Goal: Task Accomplishment & Management: Manage account settings

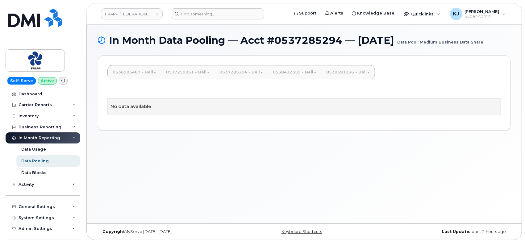
scroll to position [3, 0]
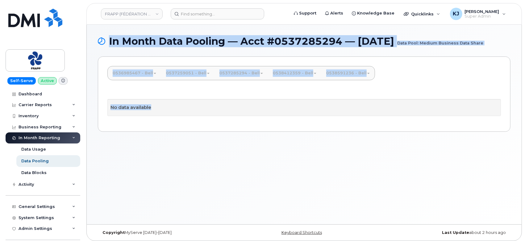
drag, startPoint x: 107, startPoint y: 37, endPoint x: 229, endPoint y: 134, distance: 155.8
click at [229, 135] on div "In Month Data Pooling — Acct #0537285294 — August 2025 Data Pool: Medium Busine…" at bounding box center [304, 125] width 435 height 200
copy div "In Month Data Pooling — Acct #0537285294 — August 2025 Data Pool: Medium Busine…"
drag, startPoint x: 108, startPoint y: 39, endPoint x: 161, endPoint y: 108, distance: 87.1
click at [161, 108] on div "In Month Data Pooling — Acct #0537285294 — August 2025 Data Pool: Medium Busine…" at bounding box center [304, 125] width 435 height 200
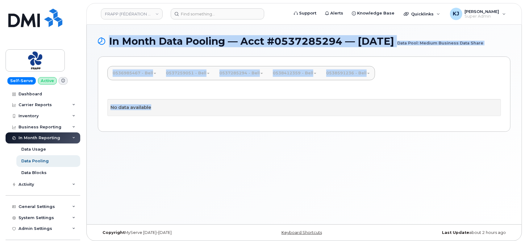
copy div "In Month Data Pooling — Acct #0537285294 — August 2025 Data Pool: Medium Busine…"
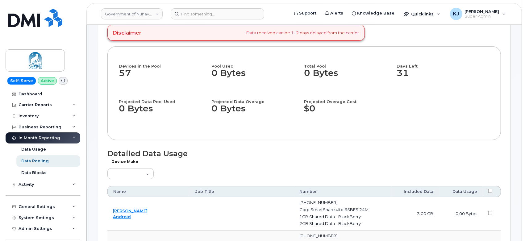
scroll to position [103, 0]
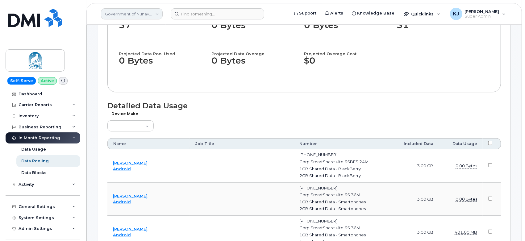
click at [121, 16] on link "Government of Nunavut - CGS - IPS DIVISION" at bounding box center [132, 13] width 62 height 11
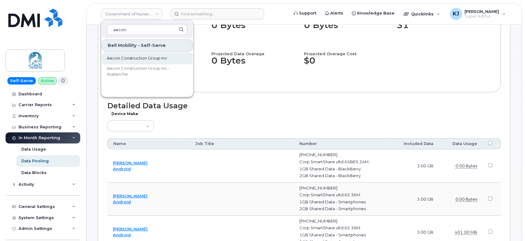
type input "aecon"
click at [139, 57] on span "Aecon Construction Group Inc" at bounding box center [137, 58] width 60 height 6
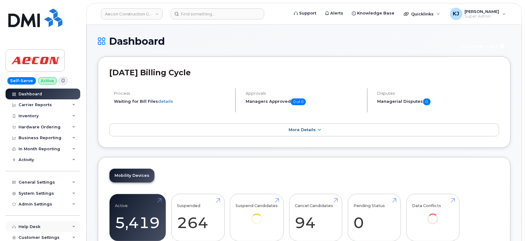
scroll to position [46, 0]
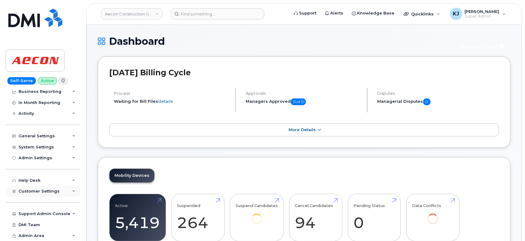
click at [40, 191] on span "Customer Settings" at bounding box center [39, 191] width 41 height 5
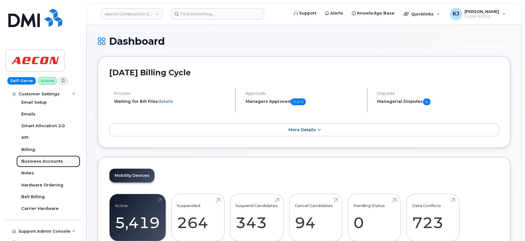
click at [46, 160] on div "Business Accounts" at bounding box center [42, 162] width 42 height 6
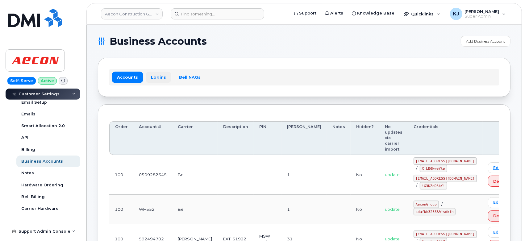
click at [160, 76] on link "Logins" at bounding box center [159, 77] width 26 height 11
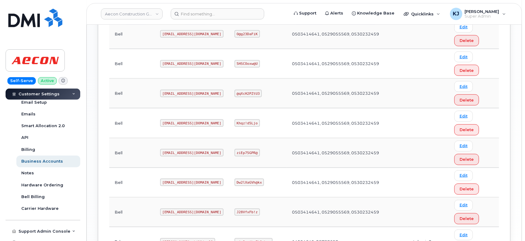
scroll to position [580, 0]
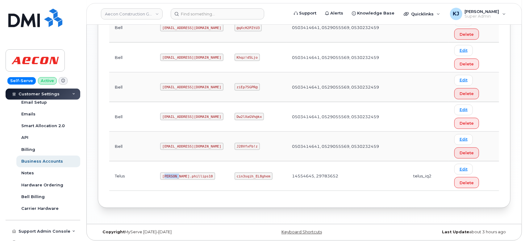
drag, startPoint x: 143, startPoint y: 173, endPoint x: 141, endPoint y: 187, distance: 14.1
click at [160, 175] on code "Taylor.phillips10" at bounding box center [187, 175] width 55 height 7
drag, startPoint x: 138, startPoint y: 186, endPoint x: 126, endPoint y: 181, distance: 12.8
click at [126, 181] on td "Telus" at bounding box center [131, 176] width 45 height 30
drag, startPoint x: 142, startPoint y: 172, endPoint x: 178, endPoint y: 172, distance: 36.7
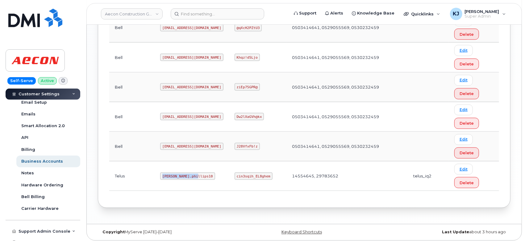
click at [179, 171] on td "Taylor.phillips10" at bounding box center [192, 176] width 74 height 30
copy code "Taylor.phillips10"
drag, startPoint x: 225, startPoint y: 173, endPoint x: 256, endPoint y: 172, distance: 31.2
click at [256, 172] on code "cin3sqih_EL8ghem" at bounding box center [253, 175] width 38 height 7
copy code "cin3sqih_EL8ghem"
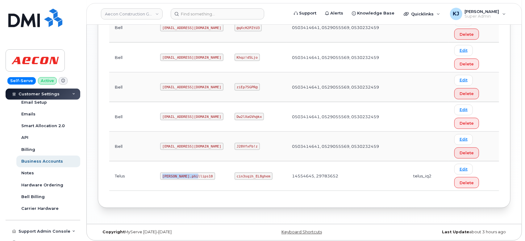
drag, startPoint x: 142, startPoint y: 172, endPoint x: 187, endPoint y: 171, distance: 45.1
click at [187, 171] on td "Taylor.phillips10" at bounding box center [192, 176] width 74 height 30
copy code "Taylor.phillips10"
drag, startPoint x: 224, startPoint y: 174, endPoint x: 259, endPoint y: 172, distance: 34.9
click at [259, 172] on td "cin3sqih_EL8ghem" at bounding box center [257, 176] width 57 height 30
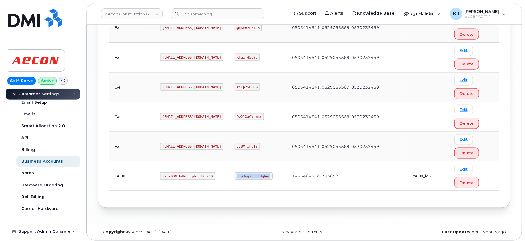
copy code "cin3sqih_EL8ghem"
click at [227, 11] on input at bounding box center [217, 13] width 93 height 11
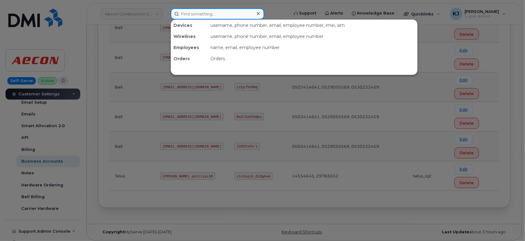
paste input "867-333-2070"
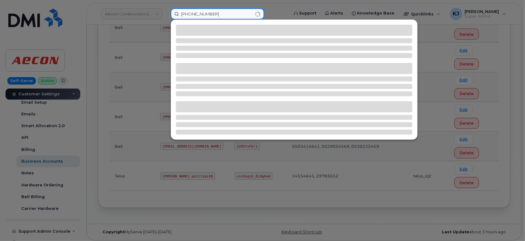
type input "867-333-2070"
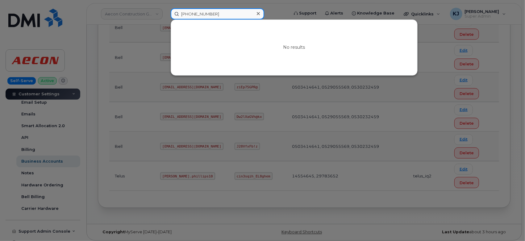
click at [182, 14] on input "867-333-2070" at bounding box center [217, 13] width 93 height 11
drag, startPoint x: 225, startPoint y: 11, endPoint x: 48, endPoint y: 12, distance: 176.5
click at [166, 12] on div "867-333-2070 No results" at bounding box center [228, 13] width 124 height 11
click at [153, 22] on div at bounding box center [262, 120] width 525 height 241
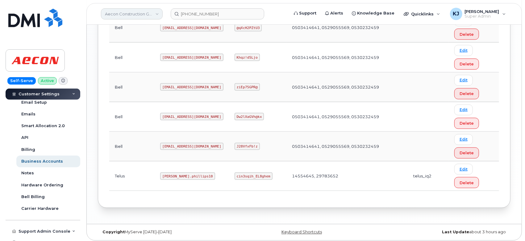
click at [145, 15] on link "Aecon Construction Group Inc" at bounding box center [132, 13] width 62 height 11
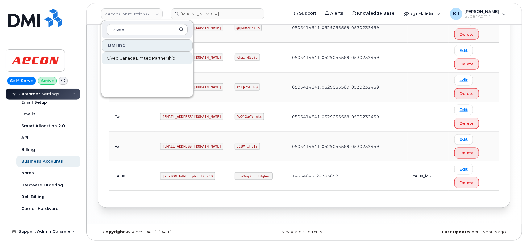
type input "civeo"
click at [151, 56] on span "Civeo Canada Limited Partnership" at bounding box center [141, 58] width 68 height 6
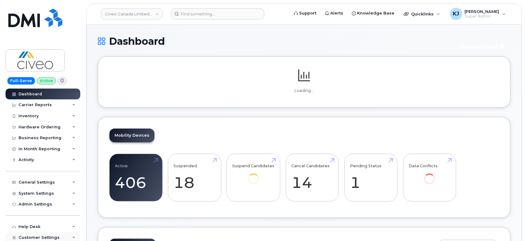
scroll to position [46, 0]
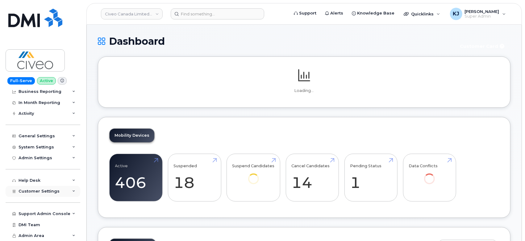
click at [51, 192] on span "Customer Settings" at bounding box center [39, 191] width 41 height 5
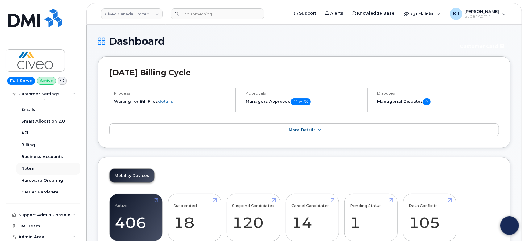
scroll to position [223, 0]
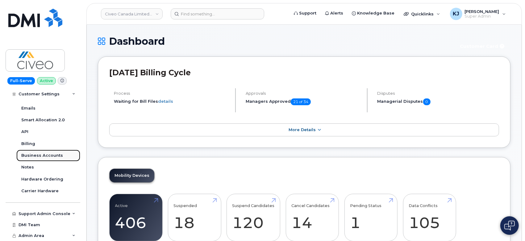
click at [44, 156] on div "Business Accounts" at bounding box center [42, 156] width 42 height 6
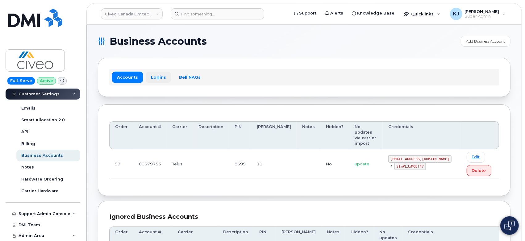
click at [156, 76] on link "Logins" at bounding box center [159, 77] width 26 height 11
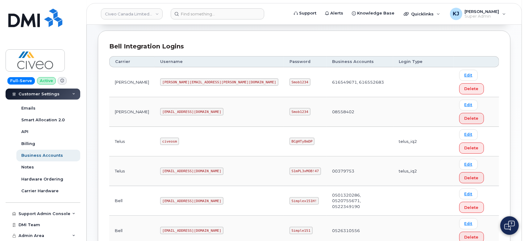
scroll to position [83, 0]
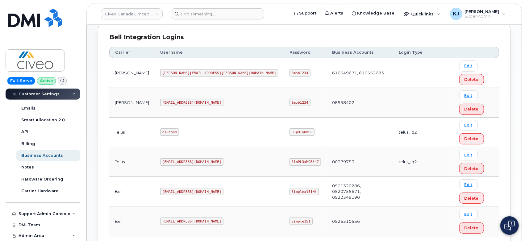
click at [160, 128] on code "civeosm" at bounding box center [169, 131] width 19 height 7
drag, startPoint x: 200, startPoint y: 115, endPoint x: 135, endPoint y: 115, distance: 65.4
click at [135, 177] on tr "Telus svc_simplexmobility@civeo.com S1mPL3xMOB!47 00379753 telus_iq2 Edit Delete" at bounding box center [304, 192] width 390 height 30
copy tr "svc_simplexmobility@civeo.com"
drag, startPoint x: 223, startPoint y: 114, endPoint x: 251, endPoint y: 118, distance: 27.8
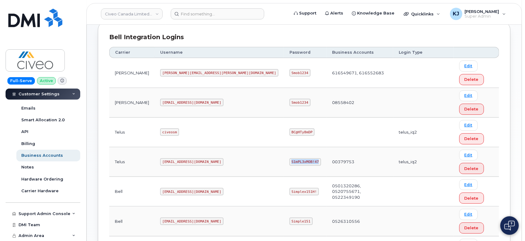
click at [284, 147] on td "S1mPL3xMOB!47" at bounding box center [305, 162] width 43 height 30
copy code "S1mPL3xMOB!47"
click at [134, 17] on link "Civeo Canada Limited Partnership" at bounding box center [132, 13] width 62 height 11
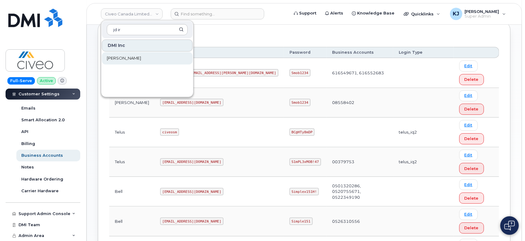
type input "jd ir"
click at [141, 58] on link "JD Irving" at bounding box center [147, 58] width 91 height 12
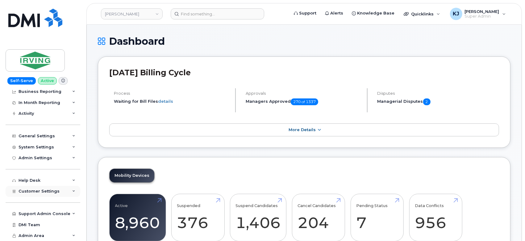
click at [37, 194] on div "Customer Settings" at bounding box center [43, 191] width 75 height 11
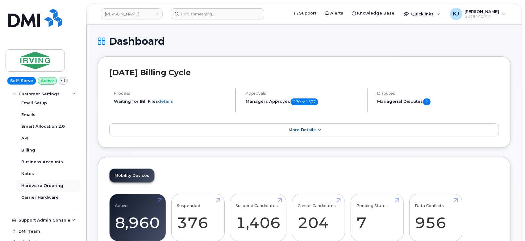
scroll to position [217, 0]
click at [46, 160] on div "Business Accounts" at bounding box center [42, 162] width 42 height 6
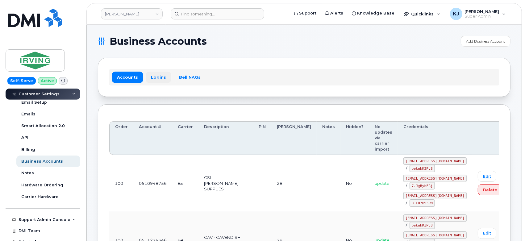
click at [155, 78] on link "Logins" at bounding box center [159, 77] width 26 height 11
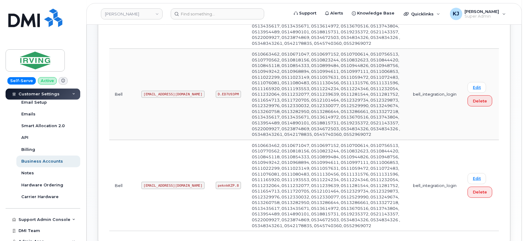
scroll to position [171, 0]
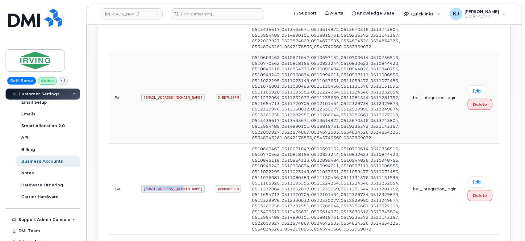
drag, startPoint x: 141, startPoint y: 188, endPoint x: 178, endPoint y: 190, distance: 36.8
click at [178, 190] on code "[EMAIL_ADDRESS][DOMAIN_NAME]" at bounding box center [172, 188] width 63 height 7
copy code "[EMAIL_ADDRESS][DOMAIN_NAME]"
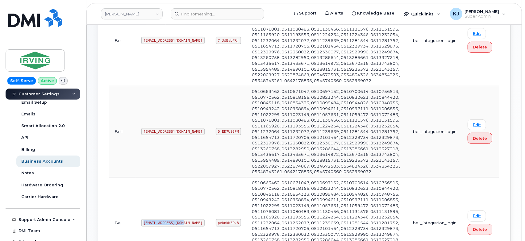
scroll to position [137, 0]
drag, startPoint x: 194, startPoint y: 221, endPoint x: 215, endPoint y: 224, distance: 21.2
click at [216, 224] on code "peknkKZP.8" at bounding box center [228, 222] width 25 height 7
copy code "peknkKZP.8"
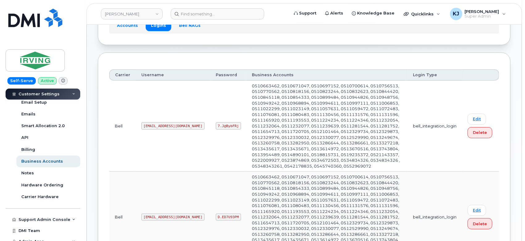
scroll to position [0, 0]
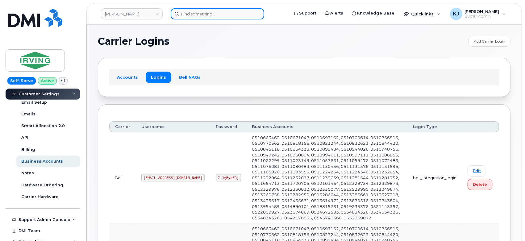
click at [225, 17] on input at bounding box center [217, 13] width 93 height 11
paste input "7823242350"
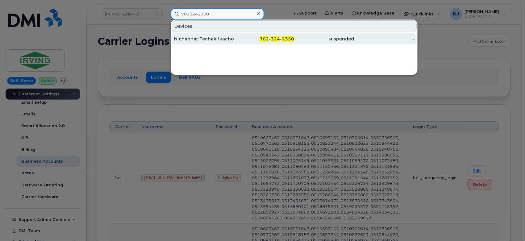
type input "7823242350"
click at [221, 40] on div "Nichaphat Techakitkachorn" at bounding box center [204, 39] width 60 height 6
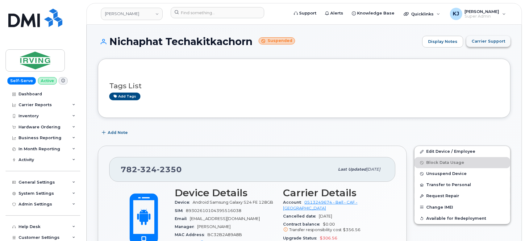
click at [486, 43] on span "Carrier Support" at bounding box center [488, 41] width 34 height 6
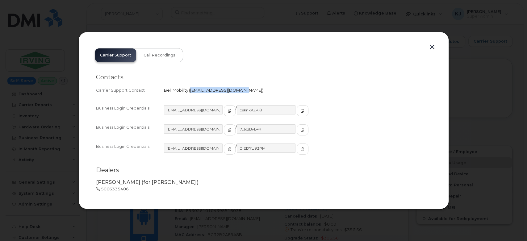
drag, startPoint x: 191, startPoint y: 89, endPoint x: 240, endPoint y: 89, distance: 49.4
click at [240, 89] on span "[EMAIL_ADDRESS][DOMAIN_NAME]" at bounding box center [226, 90] width 72 height 5
copy span "[EMAIL_ADDRESS][DOMAIN_NAME]"
drag, startPoint x: 430, startPoint y: 44, endPoint x: 403, endPoint y: 36, distance: 28.8
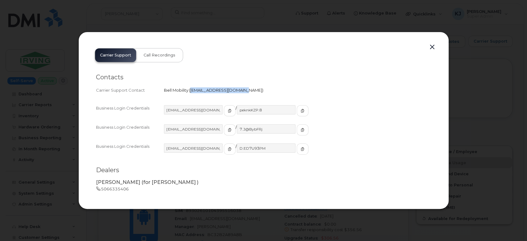
click at [431, 44] on button "button" at bounding box center [431, 47] width 9 height 9
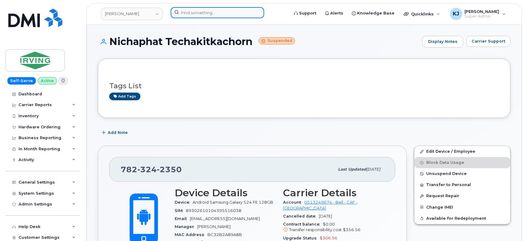
click at [206, 14] on input at bounding box center [217, 12] width 93 height 11
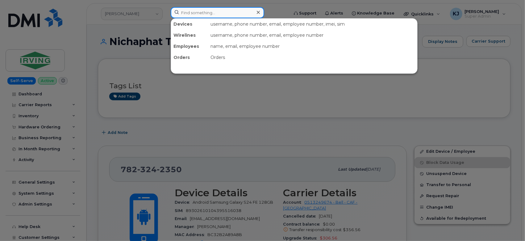
paste input "2263785619"
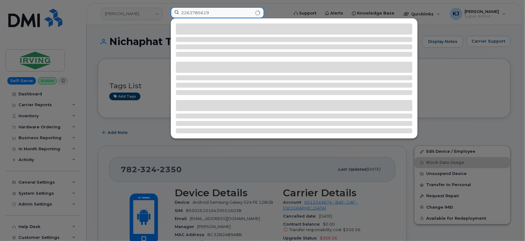
type input "2263785619"
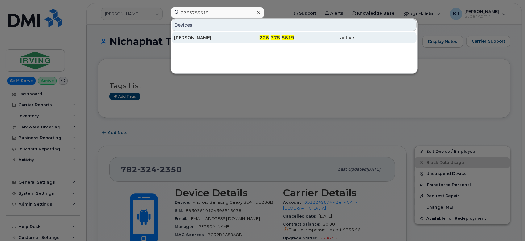
click at [249, 37] on div "226 - 378 - 5619" at bounding box center [264, 38] width 60 height 6
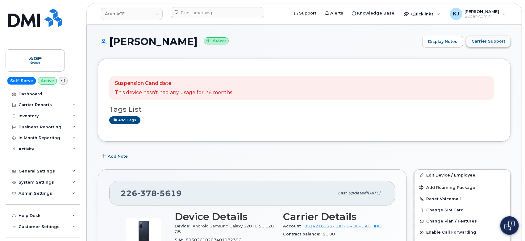
click at [483, 43] on span "Carrier Support" at bounding box center [488, 41] width 34 height 6
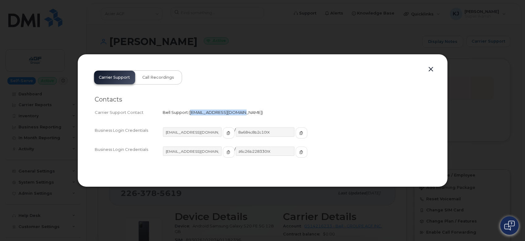
drag, startPoint x: 189, startPoint y: 111, endPoint x: 237, endPoint y: 110, distance: 47.2
click at [237, 110] on div "Bell Support   corpclientcare@bell.ca" at bounding box center [296, 113] width 267 height 6
copy span "corpclientcare@bell.ca"
click at [230, 39] on div at bounding box center [262, 120] width 525 height 241
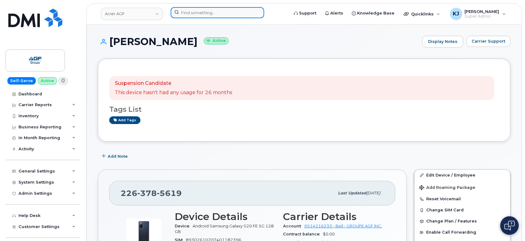
click at [219, 15] on input at bounding box center [217, 12] width 93 height 11
paste input "4189530296"
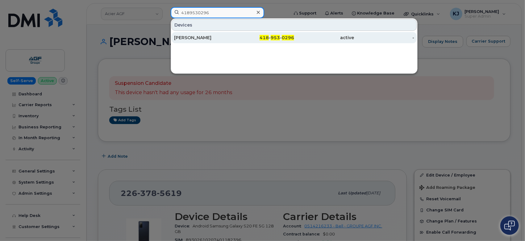
type input "4189530296"
click at [240, 40] on div "418 - 953 - 0296" at bounding box center [264, 38] width 60 height 6
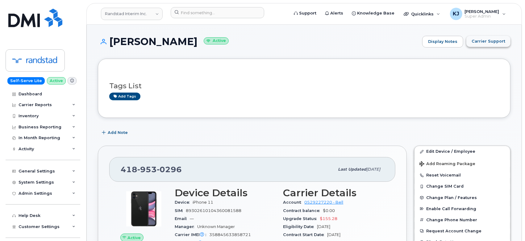
click at [499, 44] on button "Carrier Support" at bounding box center [488, 41] width 44 height 11
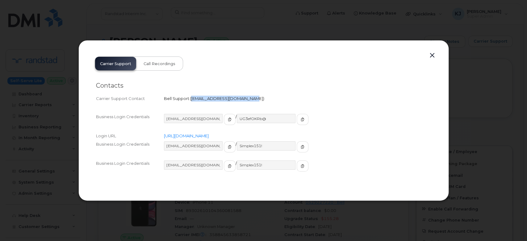
drag, startPoint x: 190, startPoint y: 97, endPoint x: 242, endPoint y: 94, distance: 51.9
click at [242, 94] on div "Carrier Support Contact Bell Support   [EMAIL_ADDRESS][DOMAIN_NAME]" at bounding box center [263, 98] width 335 height 8
copy span "[EMAIL_ADDRESS][DOMAIN_NAME]"
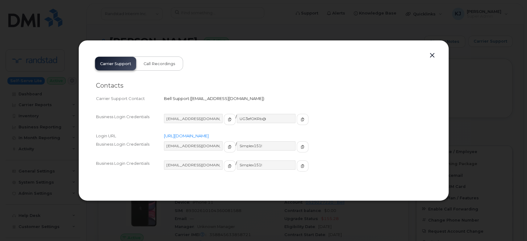
click at [74, 112] on div at bounding box center [263, 120] width 527 height 241
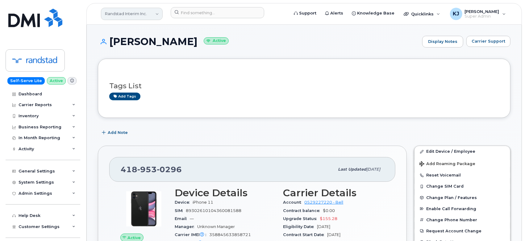
click at [151, 13] on link "Randstad Interim Inc." at bounding box center [132, 14] width 62 height 12
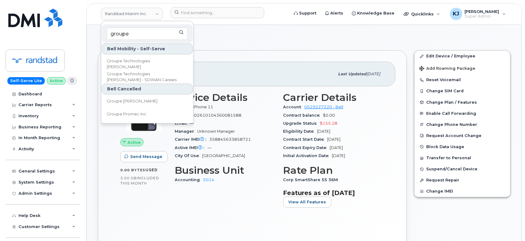
scroll to position [137, 0]
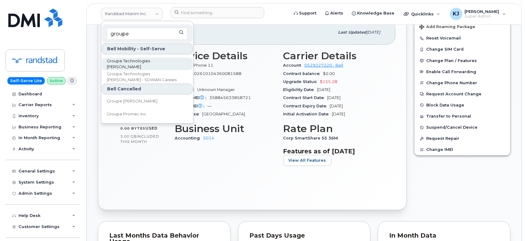
type input "groupe"
click at [159, 65] on span "Groupe Technologies [PERSON_NAME]" at bounding box center [142, 64] width 71 height 12
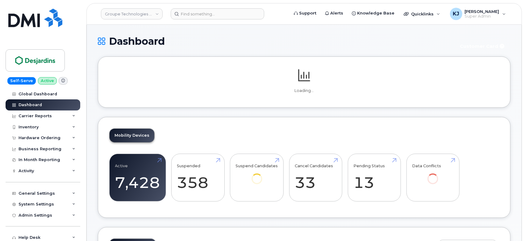
scroll to position [57, 0]
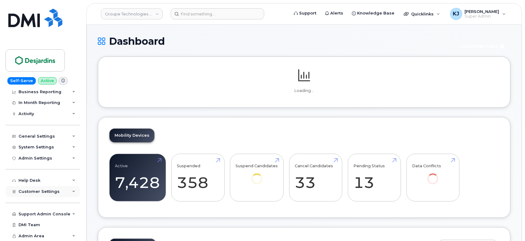
click at [64, 192] on div "Customer Settings" at bounding box center [43, 191] width 75 height 11
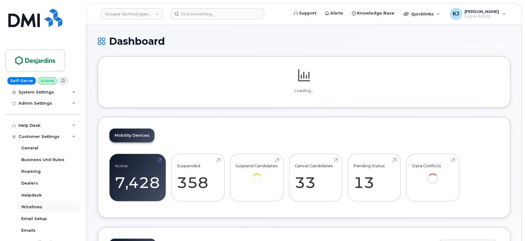
scroll to position [194, 0]
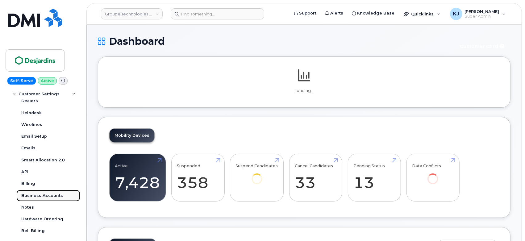
click at [49, 194] on div "Business Accounts" at bounding box center [42, 196] width 42 height 6
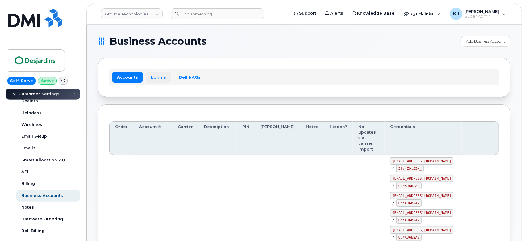
click at [155, 81] on link "Logins" at bounding box center [159, 77] width 26 height 11
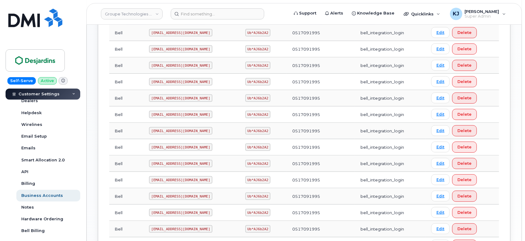
scroll to position [319, 0]
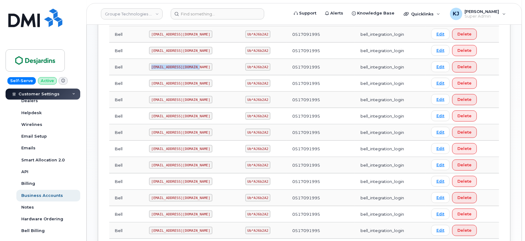
drag, startPoint x: 163, startPoint y: 64, endPoint x: 198, endPoint y: 64, distance: 35.5
click at [198, 64] on td "simplexdesj1@myserve.ca" at bounding box center [191, 67] width 96 height 16
copy code "simplexdesj1@myserve.ca"
drag, startPoint x: 237, startPoint y: 65, endPoint x: 256, endPoint y: 67, distance: 19.2
click at [256, 67] on code "Ub*AJ6b2A2" at bounding box center [257, 66] width 25 height 7
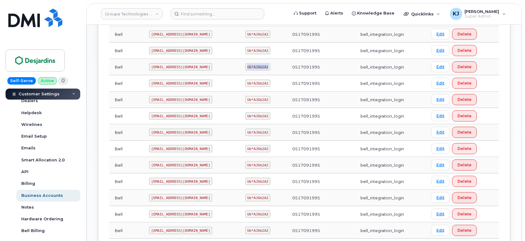
copy code "Ub*AJ6b2A2"
drag, startPoint x: 152, startPoint y: 64, endPoint x: 196, endPoint y: 64, distance: 44.1
click at [196, 64] on code "[EMAIL_ADDRESS][DOMAIN_NAME]" at bounding box center [180, 66] width 63 height 7
copy code "[EMAIL_ADDRESS][DOMAIN_NAME]"
drag, startPoint x: 236, startPoint y: 65, endPoint x: 257, endPoint y: 66, distance: 20.7
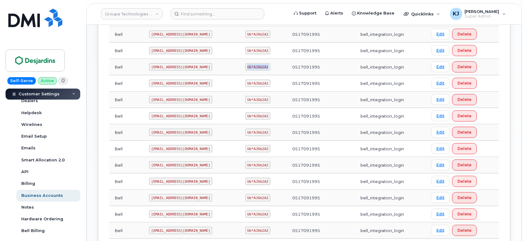
click at [257, 66] on code "Ub*AJ6b2A2" at bounding box center [257, 66] width 25 height 7
copy code "Ub*AJ6b2A2"
click at [219, 12] on input at bounding box center [217, 13] width 93 height 11
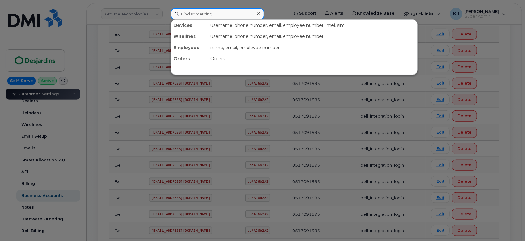
paste input "7053670299"
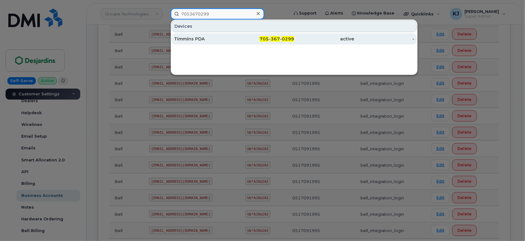
type input "7053670299"
click at [239, 41] on div "705 - 367 - 0299" at bounding box center [264, 39] width 60 height 6
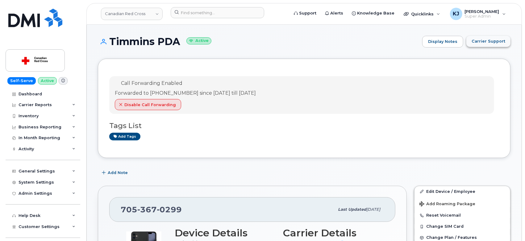
click at [494, 42] on span "Carrier Support" at bounding box center [488, 41] width 34 height 6
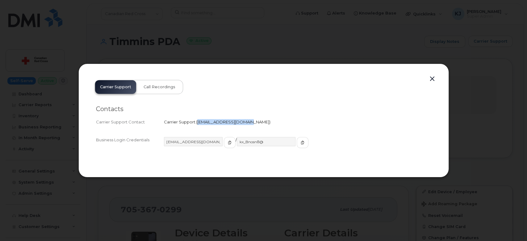
drag, startPoint x: 197, startPoint y: 122, endPoint x: 242, endPoint y: 122, distance: 44.7
click at [242, 122] on span "[EMAIL_ADDRESS][DOMAIN_NAME]" at bounding box center [233, 121] width 72 height 5
copy span "[EMAIL_ADDRESS][DOMAIN_NAME]"
drag, startPoint x: 263, startPoint y: 38, endPoint x: 242, endPoint y: 39, distance: 21.0
click at [263, 39] on div at bounding box center [263, 120] width 527 height 241
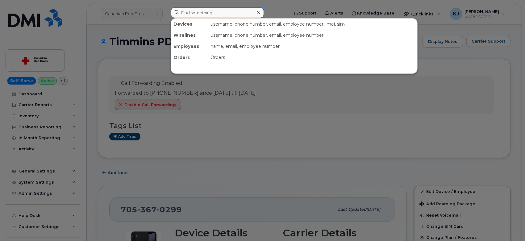
click at [205, 15] on input at bounding box center [217, 12] width 93 height 11
paste input "3068304225"
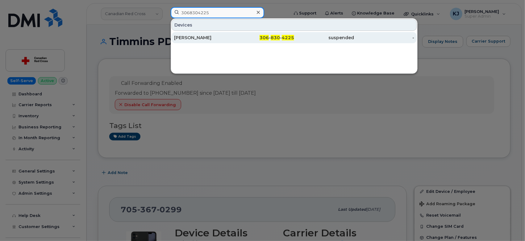
type input "3068304225"
click at [230, 38] on div "[PERSON_NAME]" at bounding box center [204, 38] width 60 height 6
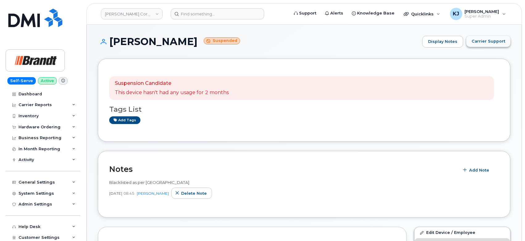
click at [497, 39] on span "Carrier Support" at bounding box center [488, 41] width 34 height 6
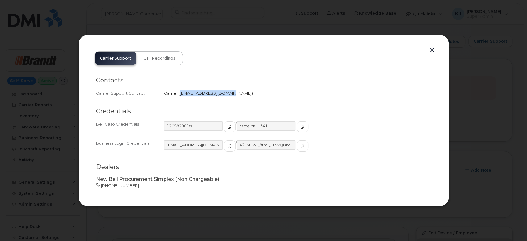
drag, startPoint x: 180, startPoint y: 93, endPoint x: 226, endPoint y: 96, distance: 45.8
click at [226, 96] on div "Carrier   corpclientcare@bell.ca" at bounding box center [297, 93] width 267 height 6
click at [432, 51] on button "button" at bounding box center [431, 50] width 9 height 9
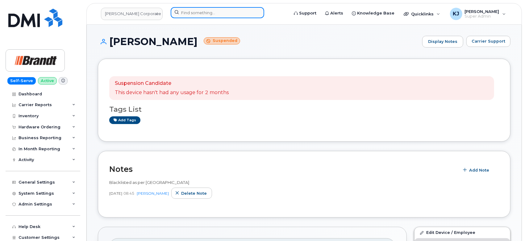
click at [212, 15] on input at bounding box center [217, 12] width 93 height 11
paste input "5066431711"
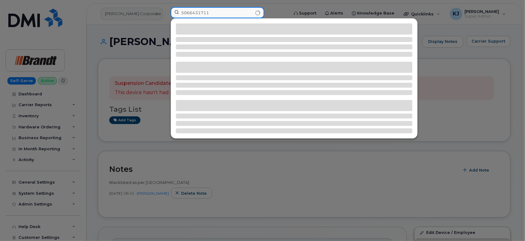
type input "5066431711"
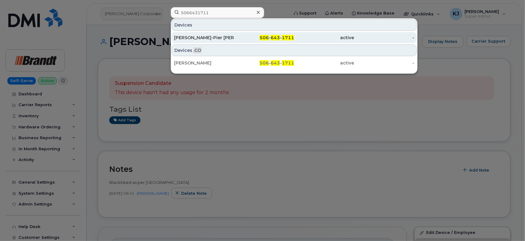
click at [254, 40] on div "506 - 643 - 1711" at bounding box center [264, 38] width 60 height 6
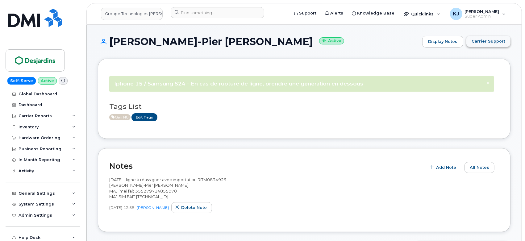
click at [496, 43] on span "Carrier Support" at bounding box center [488, 41] width 34 height 6
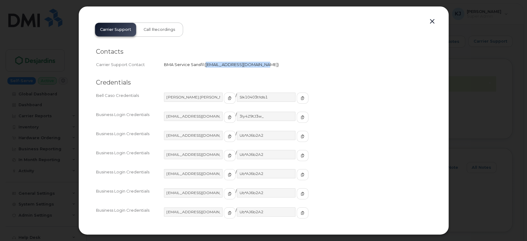
drag, startPoint x: 205, startPoint y: 65, endPoint x: 257, endPoint y: 66, distance: 51.5
click at [257, 66] on span "[EMAIL_ADDRESS][DOMAIN_NAME]" at bounding box center [241, 64] width 72 height 5
copy span "[EMAIL_ADDRESS][DOMAIN_NAME]"
click at [431, 22] on button "button" at bounding box center [431, 21] width 9 height 9
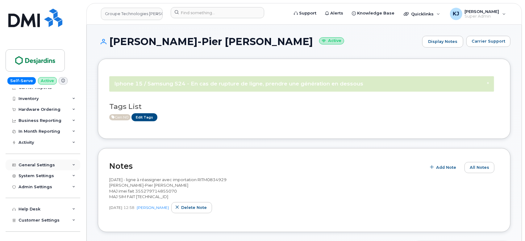
scroll to position [57, 0]
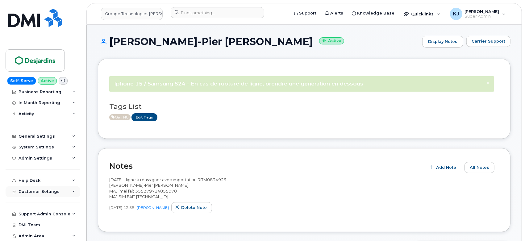
click at [48, 189] on span "Customer Settings" at bounding box center [39, 191] width 41 height 5
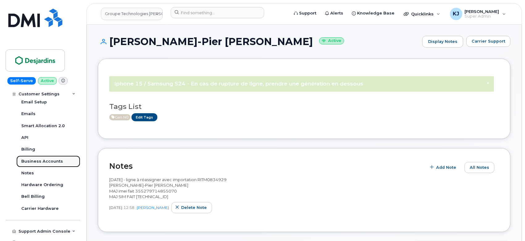
click at [49, 164] on div "Business Accounts" at bounding box center [42, 162] width 42 height 6
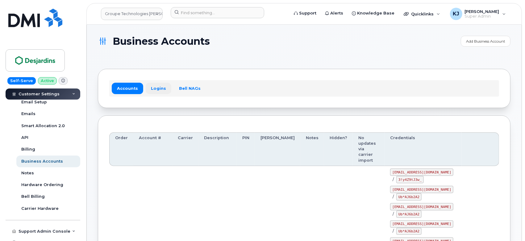
click at [154, 92] on link "Logins" at bounding box center [159, 88] width 26 height 11
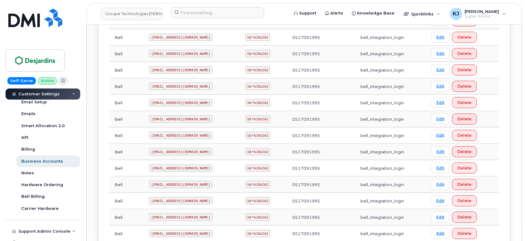
scroll to position [364, 0]
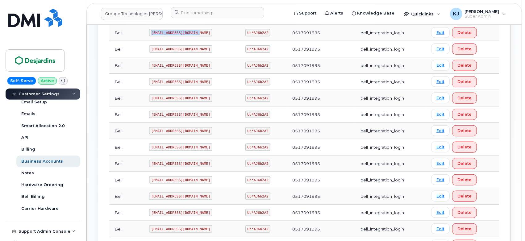
drag, startPoint x: 196, startPoint y: 31, endPoint x: 138, endPoint y: 31, distance: 57.7
click at [138, 41] on tr "Bell simplexdesj1@myserve.ca Ub*AJ6b2A2 0517091995 bell_integration_login Edit …" at bounding box center [304, 49] width 390 height 16
copy tr "simplexdesj1@myserve.ca"
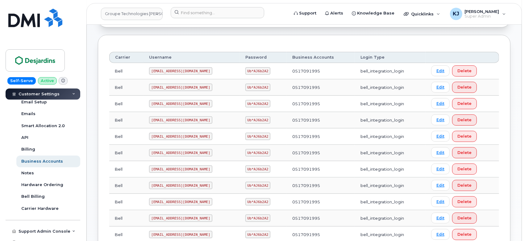
scroll to position [0, 0]
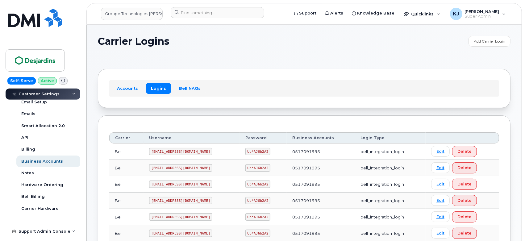
click at [132, 52] on div "Carrier Logins Add Carrier Login" at bounding box center [304, 47] width 412 height 22
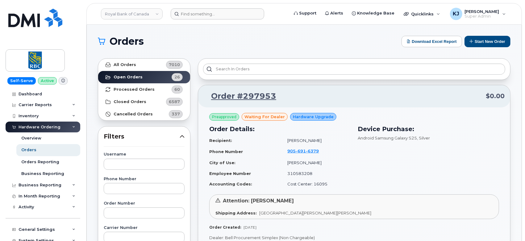
scroll to position [230, 0]
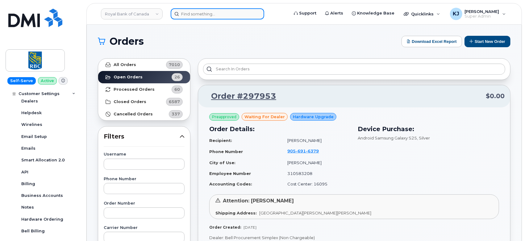
click at [205, 16] on input at bounding box center [217, 13] width 93 height 11
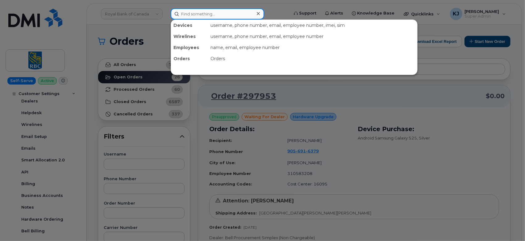
paste input "4383407667"
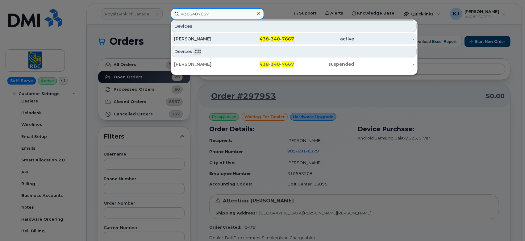
type input "4383407667"
click at [242, 39] on div "438 - 340 - 7667" at bounding box center [264, 39] width 60 height 6
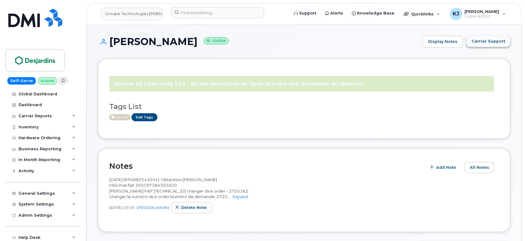
click at [491, 41] on span "Carrier Support" at bounding box center [488, 41] width 34 height 6
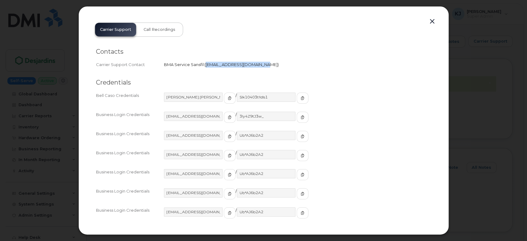
drag, startPoint x: 205, startPoint y: 64, endPoint x: 257, endPoint y: 63, distance: 52.1
click at [257, 63] on span "bmaservicesansfil@bell.ca" at bounding box center [241, 64] width 74 height 5
copy span "bmaservicesansfil@bell.ca"
click at [425, 19] on div "Carrier Support Call Recordings Contacts Carrier Support Contact BMA Service Sa…" at bounding box center [263, 121] width 347 height 206
click at [434, 18] on button "button" at bounding box center [431, 21] width 9 height 9
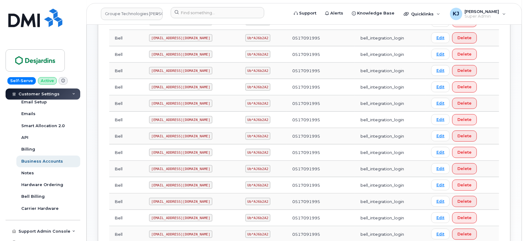
scroll to position [240, 0]
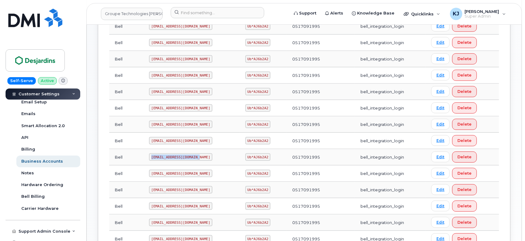
drag, startPoint x: 151, startPoint y: 155, endPoint x: 197, endPoint y: 160, distance: 47.1
click at [197, 160] on td "[EMAIL_ADDRESS][DOMAIN_NAME]" at bounding box center [191, 157] width 96 height 16
copy code "[EMAIL_ADDRESS][DOMAIN_NAME]"
drag, startPoint x: 237, startPoint y: 155, endPoint x: 259, endPoint y: 155, distance: 22.2
click at [259, 155] on td "Ub*AJ6b2A2" at bounding box center [263, 157] width 47 height 16
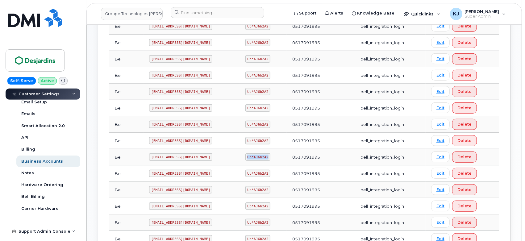
copy code "Ub*AJ6b2A2"
click at [130, 15] on link "Groupe Technologies [PERSON_NAME]" at bounding box center [132, 14] width 62 height 12
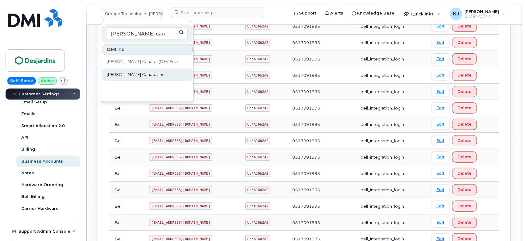
type input "[PERSON_NAME] can"
click at [132, 73] on span "[PERSON_NAME] Canada Inc" at bounding box center [136, 75] width 58 height 6
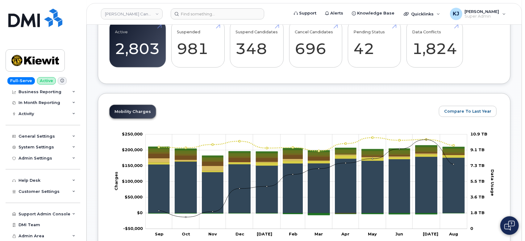
scroll to position [240, 0]
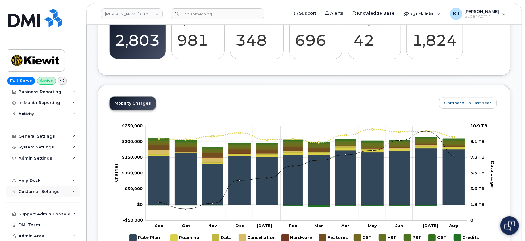
click at [50, 192] on span "Customer Settings" at bounding box center [39, 191] width 41 height 5
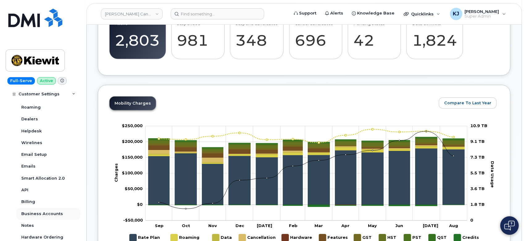
scroll to position [229, 0]
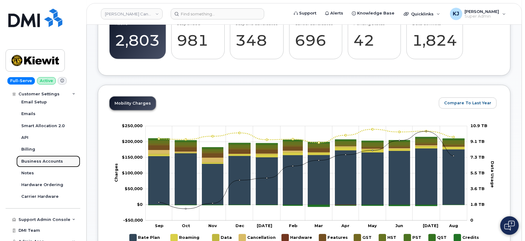
click at [41, 165] on link "Business Accounts" at bounding box center [48, 161] width 64 height 12
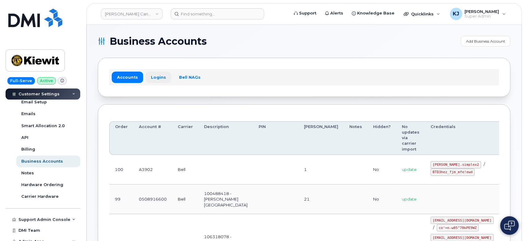
click at [157, 77] on link "Logins" at bounding box center [159, 77] width 26 height 11
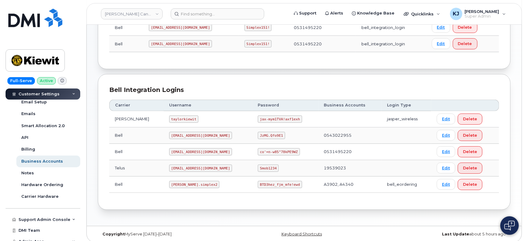
scroll to position [116, 0]
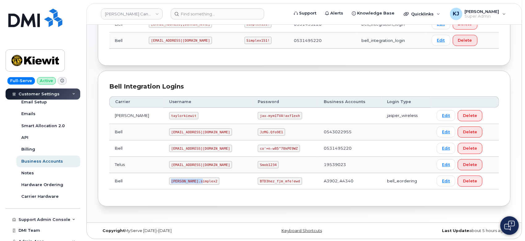
drag, startPoint x: 160, startPoint y: 180, endPoint x: 191, endPoint y: 182, distance: 30.6
click at [191, 182] on code "kiewit.simplex2" at bounding box center [194, 180] width 51 height 7
copy code "kiewit.simplex2"
drag, startPoint x: 240, startPoint y: 180, endPoint x: 277, endPoint y: 182, distance: 37.1
click at [277, 182] on code "BTD3hez_fjm_mfe!ewd" at bounding box center [280, 180] width 44 height 7
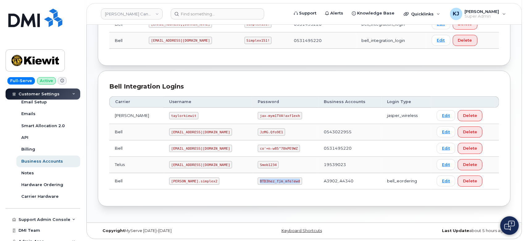
copy code "BTD3hez_fjm_mfe!ewd"
click at [48, 61] on img at bounding box center [35, 61] width 48 height 18
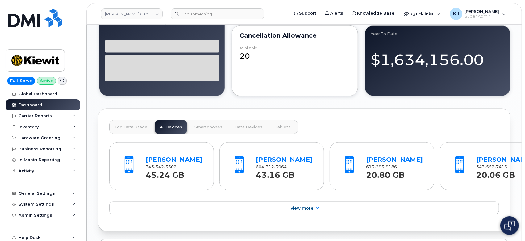
scroll to position [617, 0]
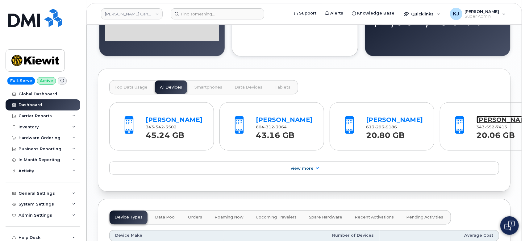
click at [476, 123] on link "[PERSON_NAME]" at bounding box center [504, 119] width 57 height 7
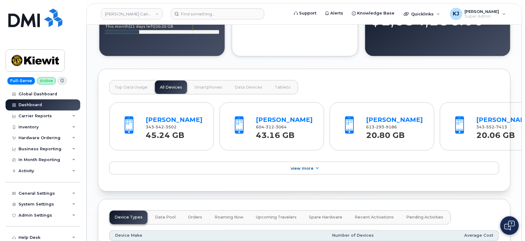
drag, startPoint x: 97, startPoint y: 60, endPoint x: 106, endPoint y: 41, distance: 21.1
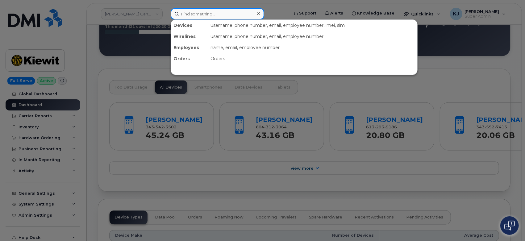
click at [220, 17] on input at bounding box center [217, 13] width 93 height 11
paste input "298016"
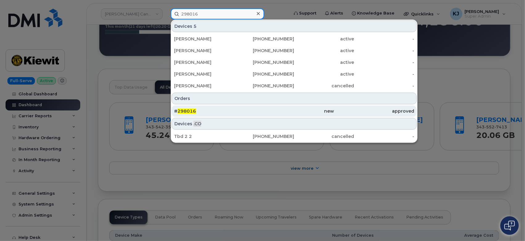
type input "298016"
click at [211, 110] on div "# 298016" at bounding box center [214, 111] width 80 height 6
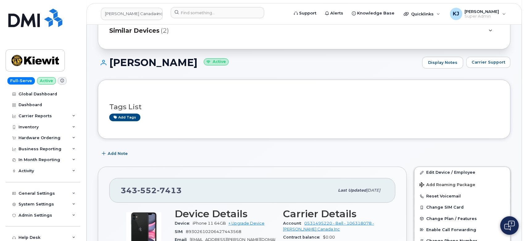
scroll to position [137, 0]
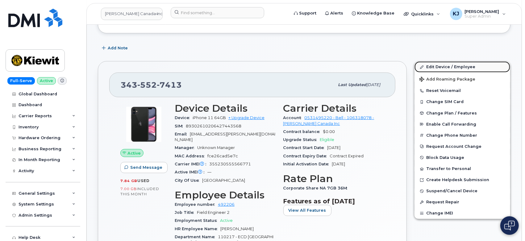
click at [435, 67] on link "Edit Device / Employee" at bounding box center [462, 66] width 96 height 11
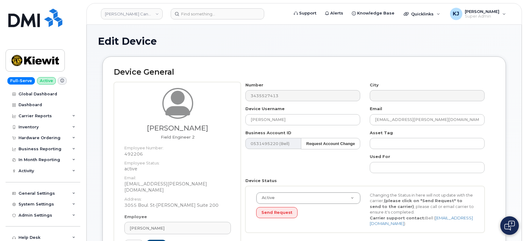
select select "14059"
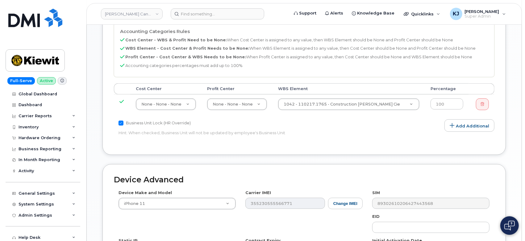
scroll to position [298, 0]
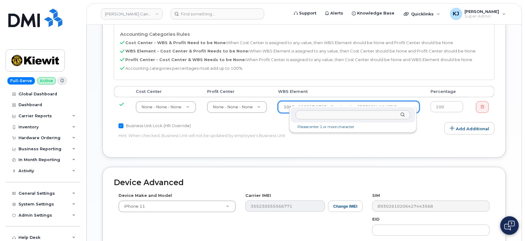
type input "106329.1263"
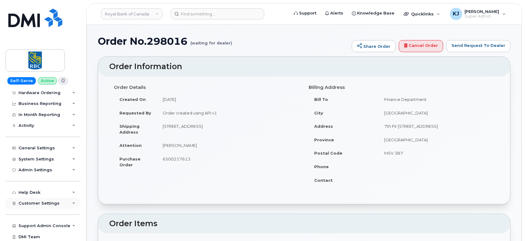
click at [42, 202] on span "Customer Settings" at bounding box center [39, 203] width 41 height 5
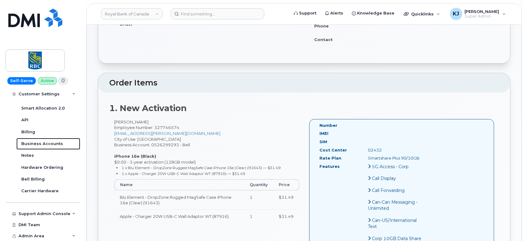
scroll to position [171, 0]
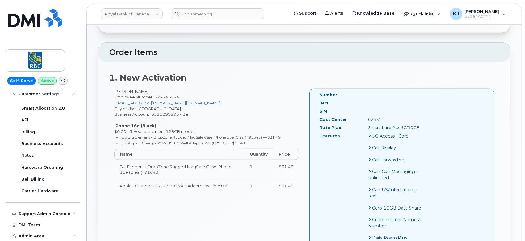
click at [375, 117] on div "02432" at bounding box center [397, 120] width 68 height 6
copy div "02432"
drag, startPoint x: 419, startPoint y: 127, endPoint x: 367, endPoint y: 126, distance: 51.8
click at [367, 126] on div "Smartshare Plus 90/10GB" at bounding box center [397, 128] width 68 height 6
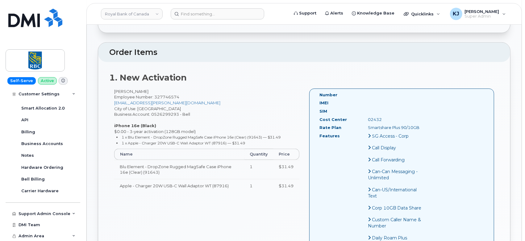
copy div "Smartshare Plus 90/10GB"
click at [123, 11] on link "Royal Bank of Canada" at bounding box center [132, 13] width 62 height 11
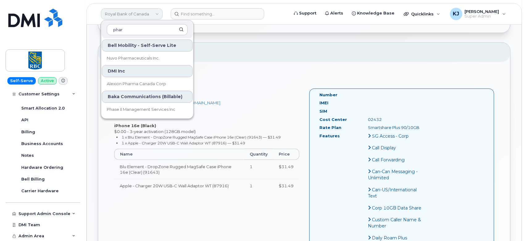
type input "pharm"
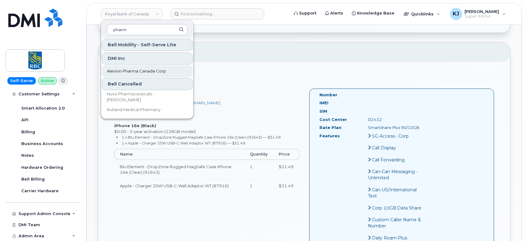
scroll to position [0, 0]
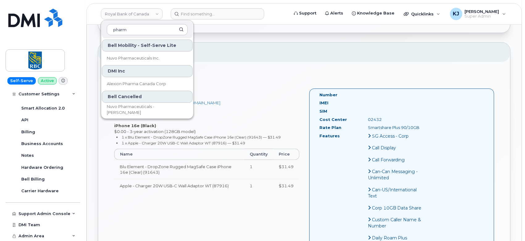
drag, startPoint x: 144, startPoint y: 29, endPoint x: -5, endPoint y: 19, distance: 149.3
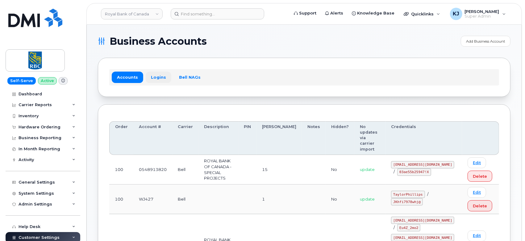
click at [155, 78] on link "Logins" at bounding box center [159, 77] width 26 height 11
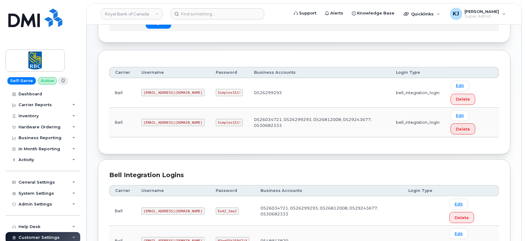
scroll to position [84, 0]
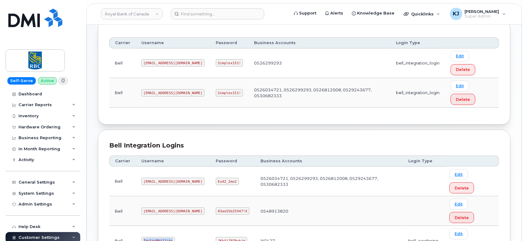
drag, startPoint x: 141, startPoint y: 180, endPoint x: 170, endPoint y: 183, distance: 28.6
click at [170, 237] on code "TaylorPhillips" at bounding box center [158, 240] width 34 height 7
copy code "TaylorPhillips"
drag, startPoint x: 202, startPoint y: 180, endPoint x: 226, endPoint y: 182, distance: 24.4
click at [226, 237] on code "JKhfi7978whj@" at bounding box center [231, 240] width 31 height 7
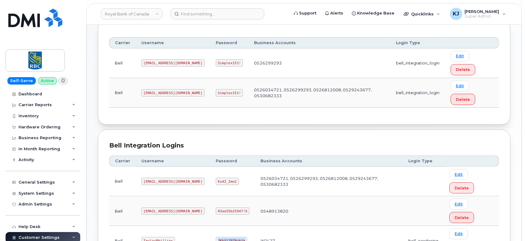
copy code "JKhfi7978whj@"
